Goal: Navigation & Orientation: Find specific page/section

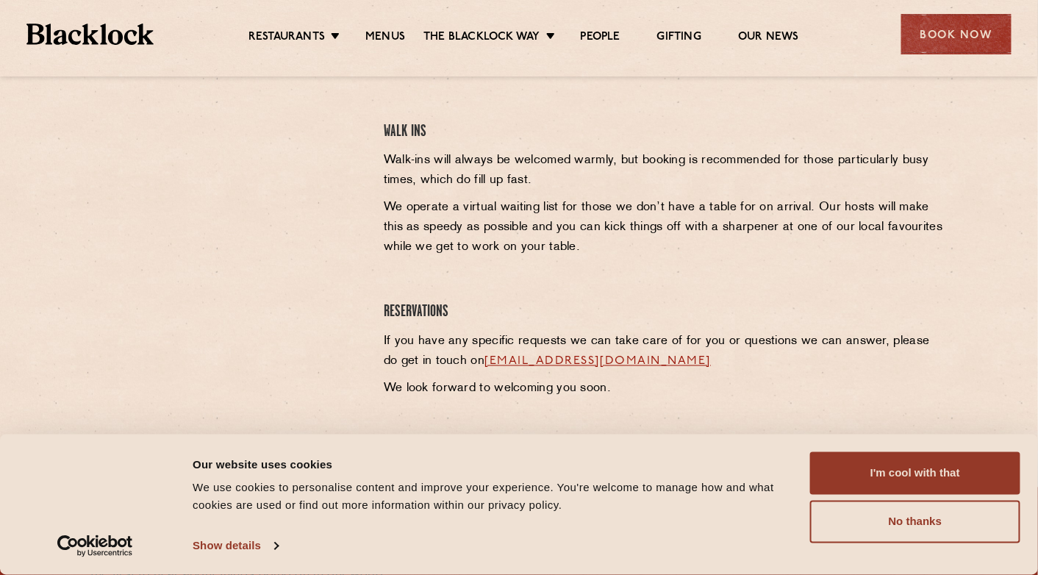
scroll to position [601, 0]
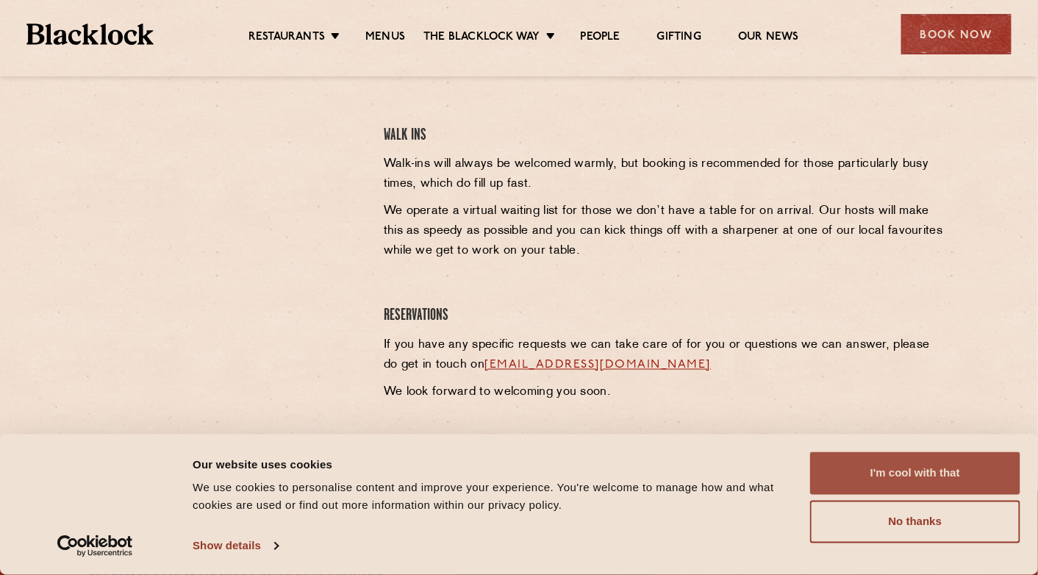
click at [907, 481] on button "I'm cool with that" at bounding box center [915, 473] width 210 height 43
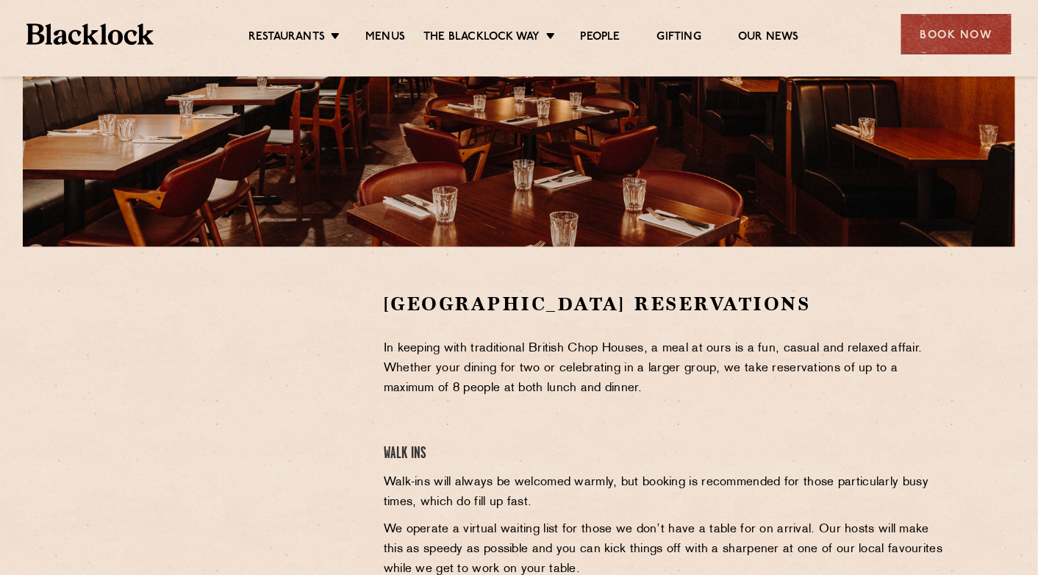
scroll to position [0, 0]
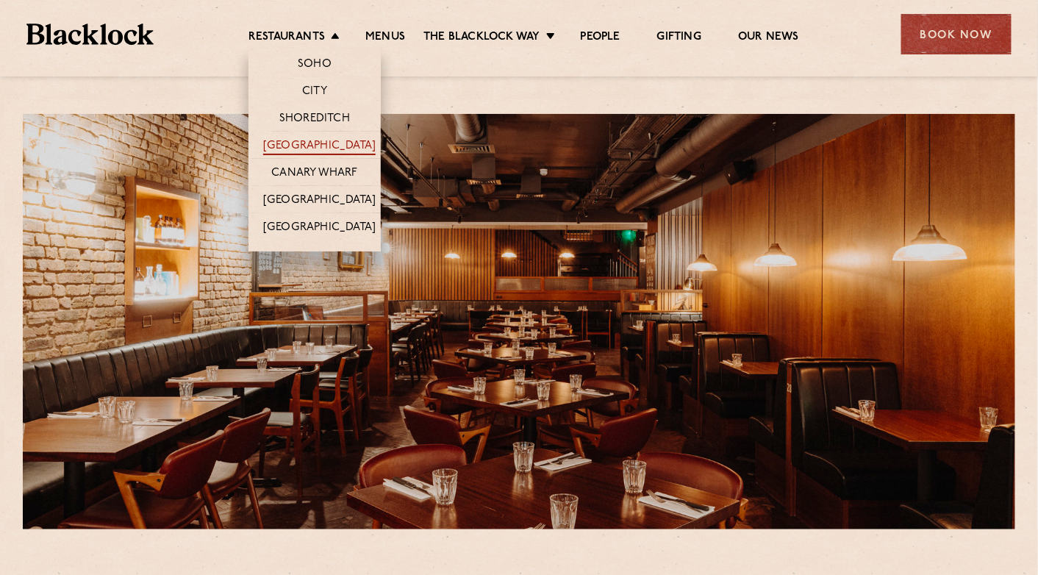
click at [304, 144] on link "[GEOGRAPHIC_DATA]" at bounding box center [319, 147] width 112 height 16
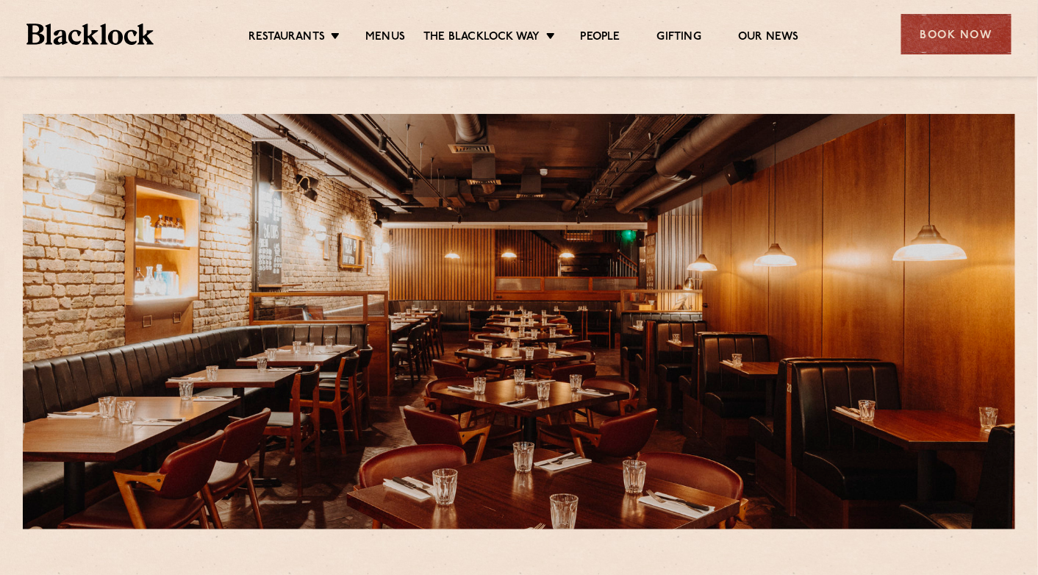
click at [383, 27] on ul "Restaurants Soho City Shoreditch Covent Garden Canary Wharf Manchester Birmingh…" at bounding box center [524, 35] width 740 height 24
click at [383, 32] on link "Menus" at bounding box center [385, 38] width 40 height 16
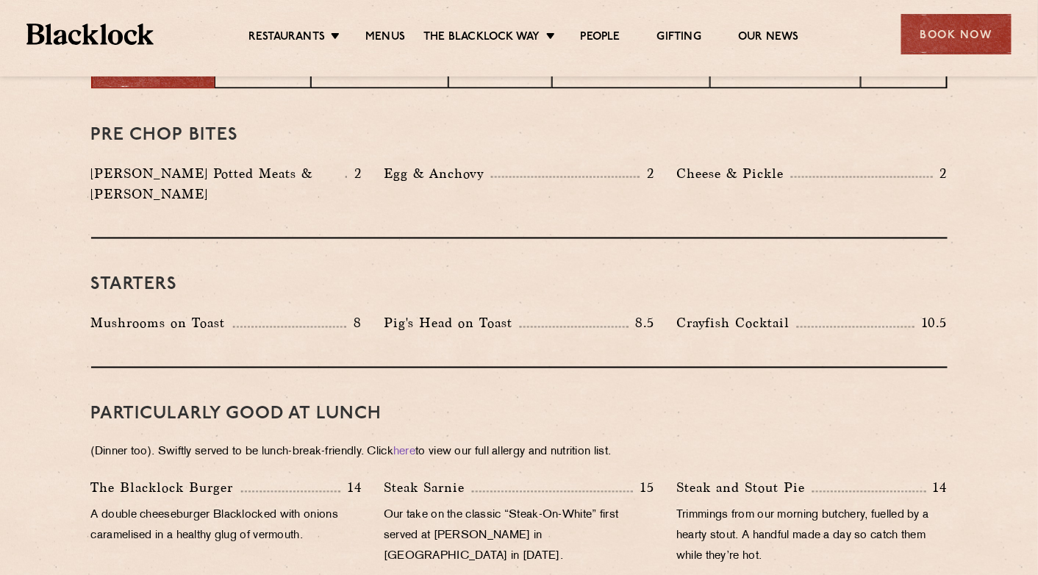
scroll to position [570, 0]
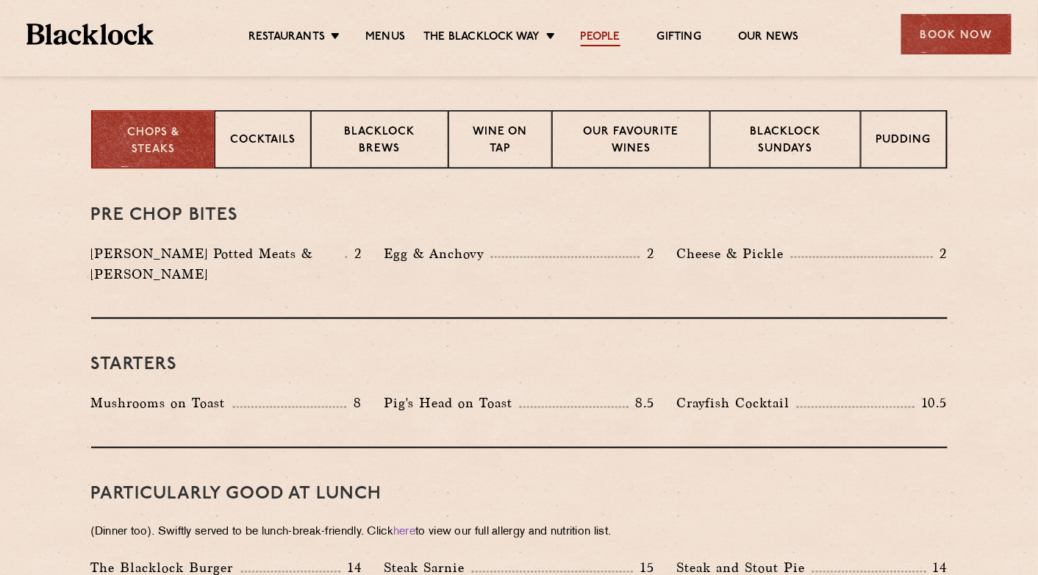
click at [598, 30] on link "People" at bounding box center [601, 38] width 40 height 16
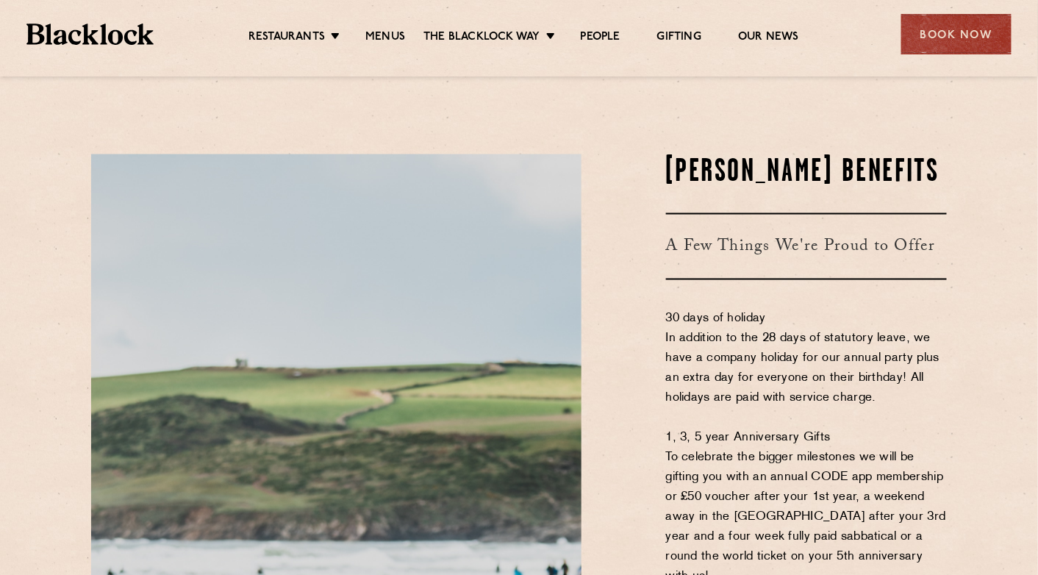
scroll to position [553, 0]
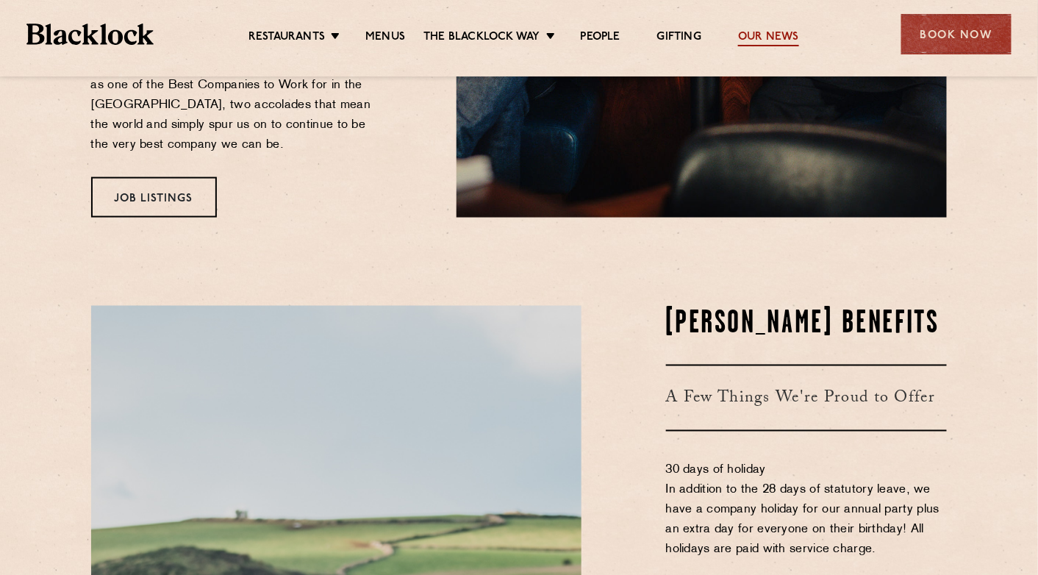
click at [767, 32] on link "Our News" at bounding box center [768, 38] width 61 height 16
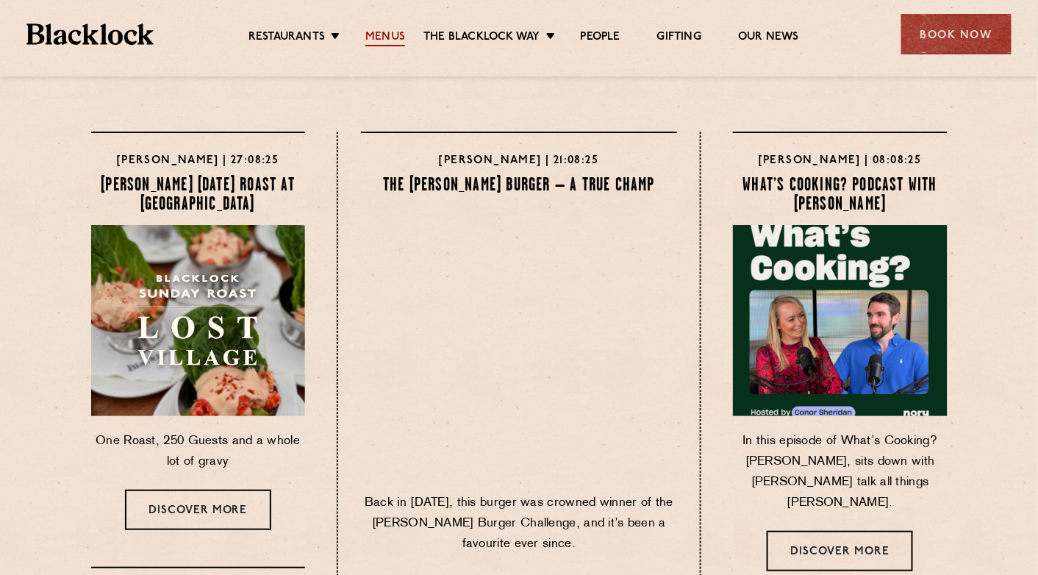
click at [368, 40] on link "Menus" at bounding box center [385, 38] width 40 height 16
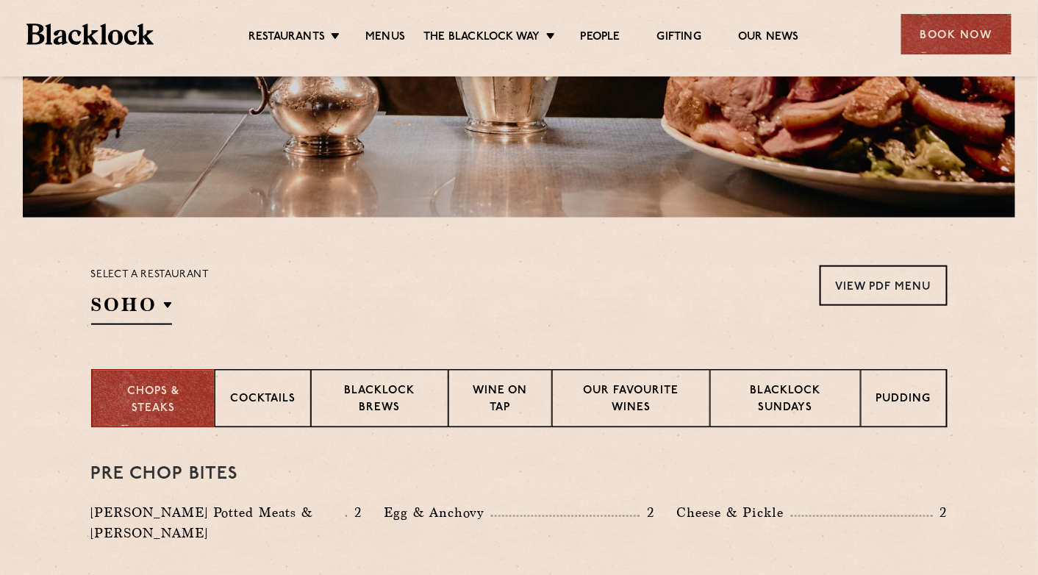
scroll to position [310, 0]
